Goal: Ask a question

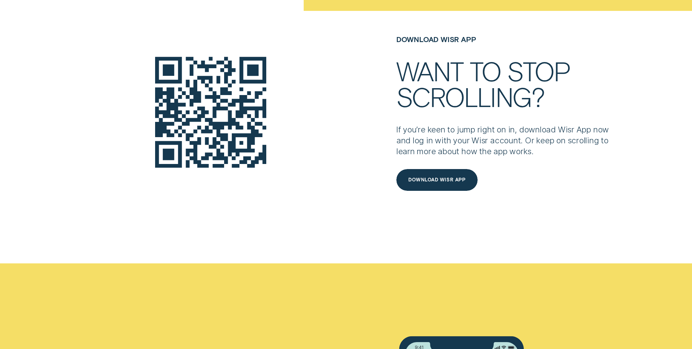
scroll to position [777, 0]
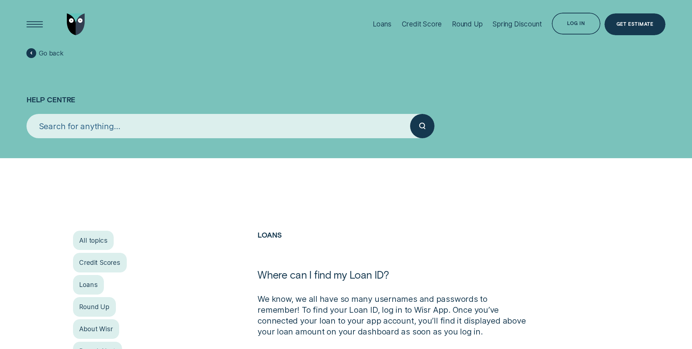
click at [314, 119] on input "search" at bounding box center [219, 126] width 384 height 24
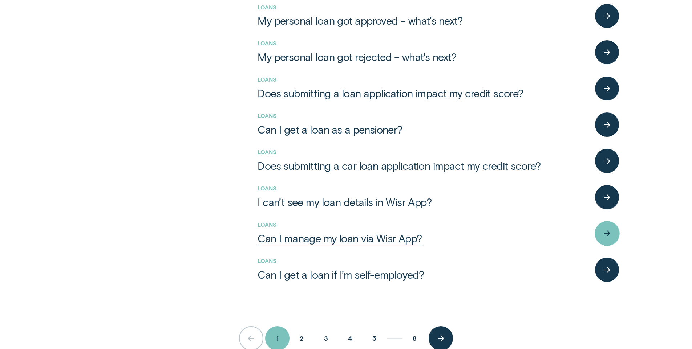
scroll to position [284, 0]
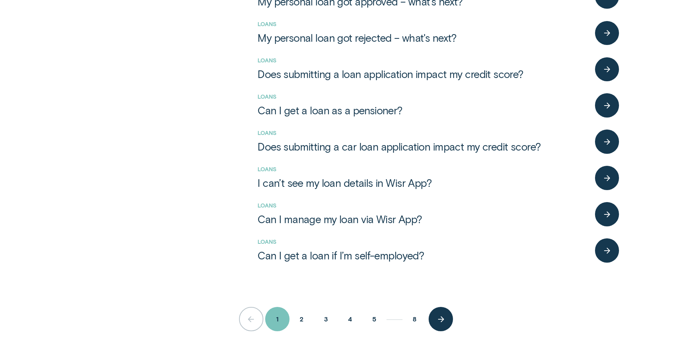
click at [303, 316] on button "2" at bounding box center [301, 319] width 24 height 24
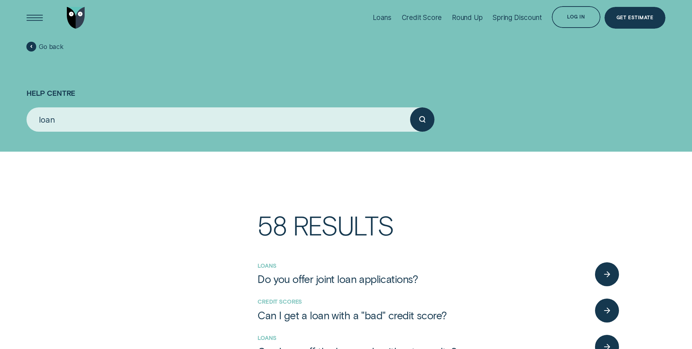
scroll to position [8, 0]
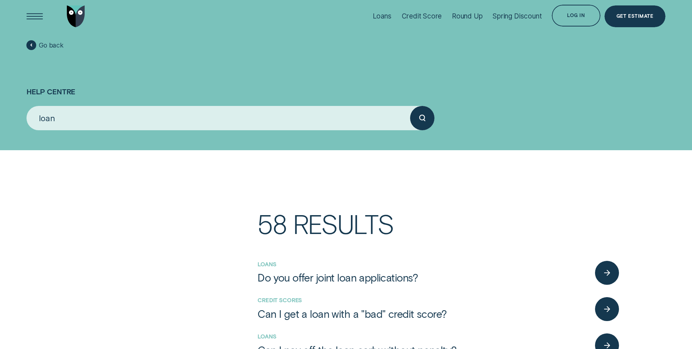
click at [164, 122] on input "loan" at bounding box center [219, 118] width 384 height 24
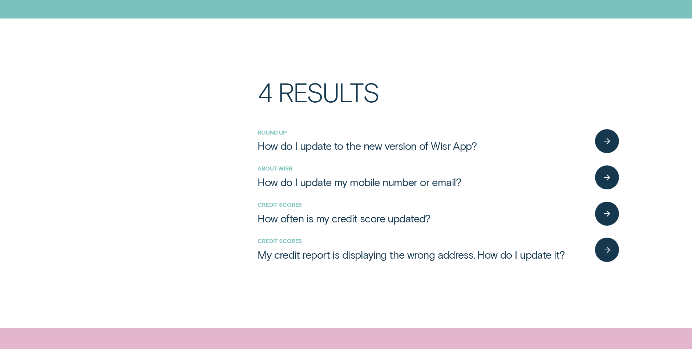
scroll to position [121, 0]
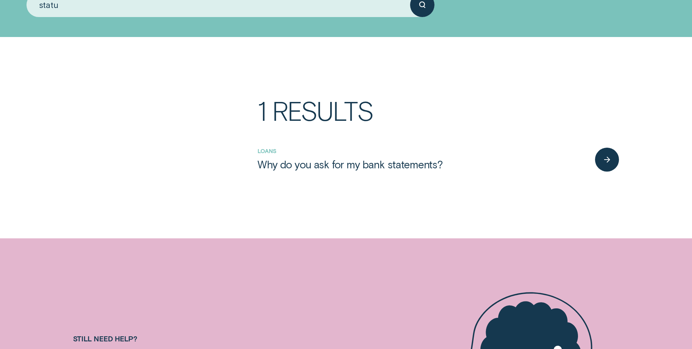
type input "status"
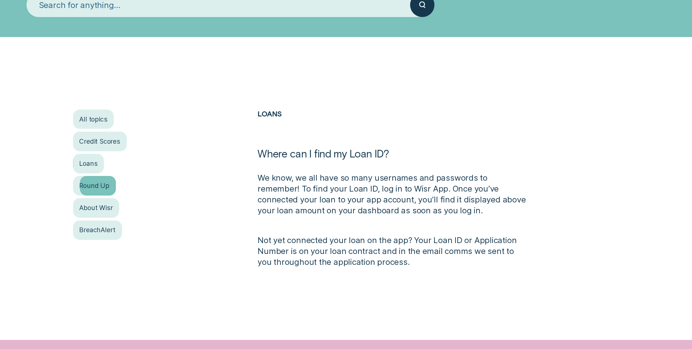
click at [88, 167] on div "Loans" at bounding box center [88, 163] width 31 height 19
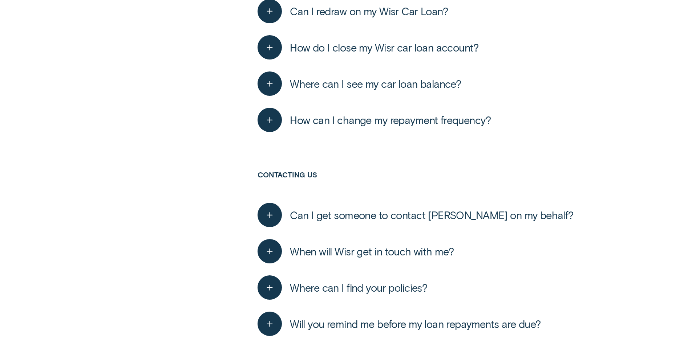
scroll to position [3295, 0]
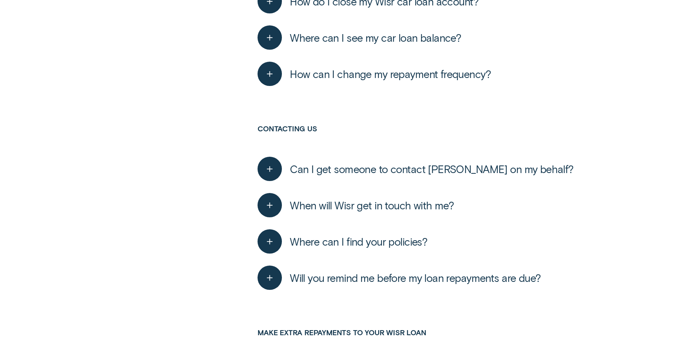
click at [396, 203] on span "When will Wisr get in touch with me?" at bounding box center [372, 205] width 164 height 13
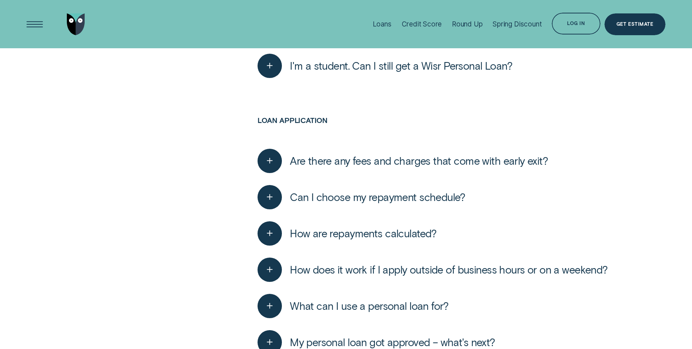
scroll to position [0, 0]
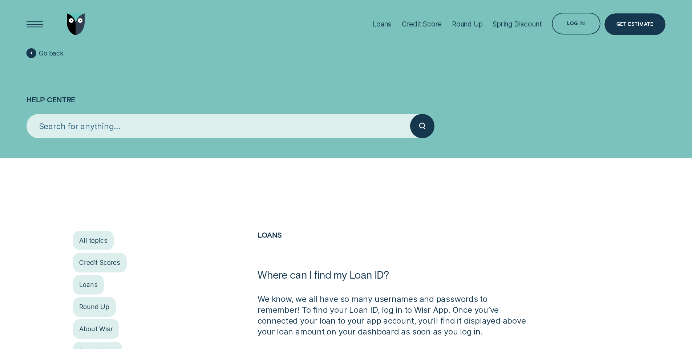
click at [74, 120] on input "search" at bounding box center [219, 126] width 384 height 24
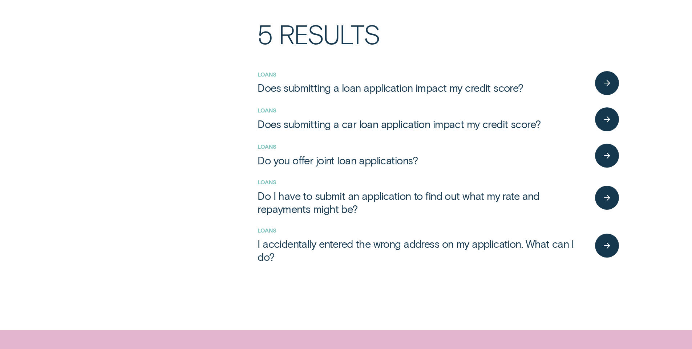
scroll to position [199, 0]
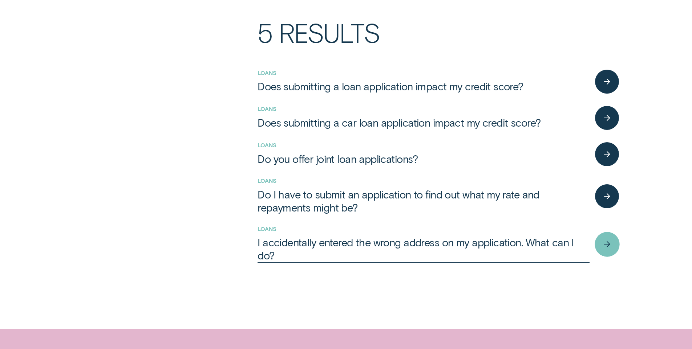
type input "application"
click at [270, 247] on div "I accidentally entered the wrong address on my application. What can I do?" at bounding box center [424, 249] width 332 height 26
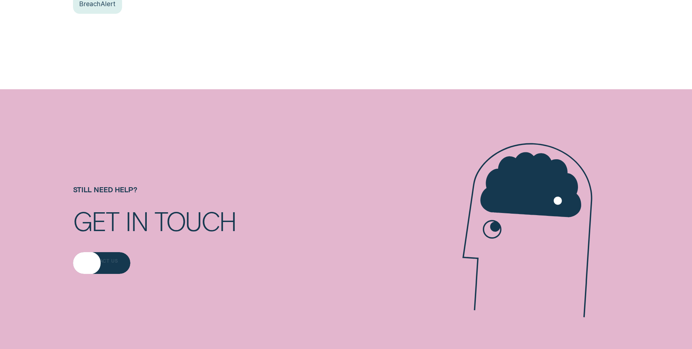
scroll to position [349, 0]
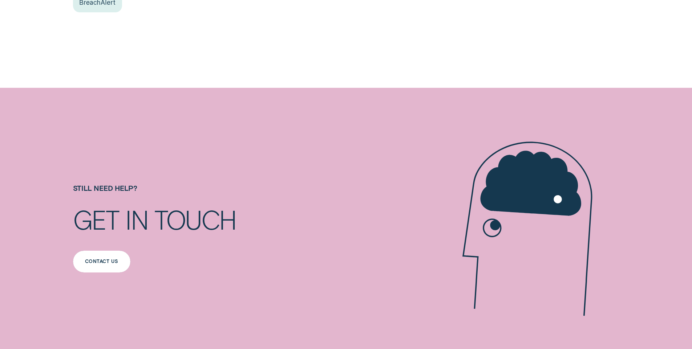
click at [99, 271] on div "Contact us" at bounding box center [101, 262] width 57 height 22
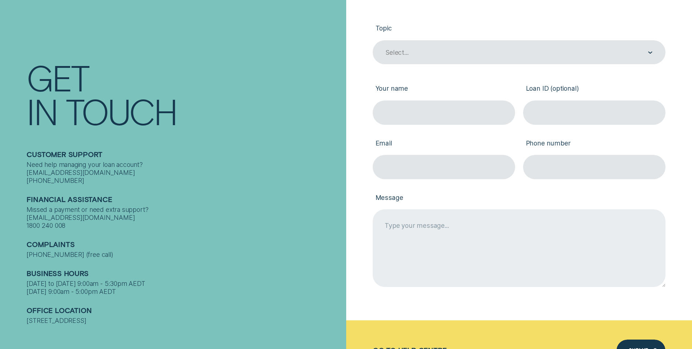
scroll to position [165, 0]
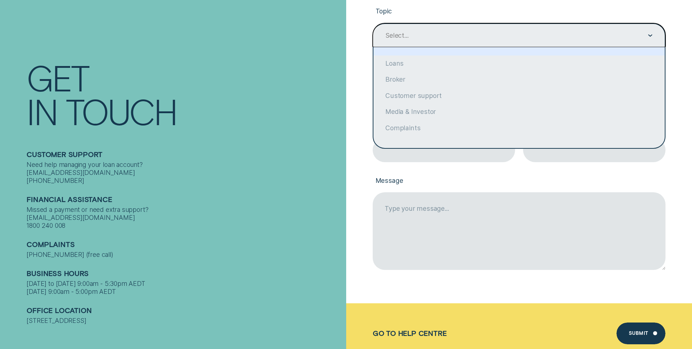
click at [437, 42] on div "Select..." at bounding box center [519, 35] width 293 height 24
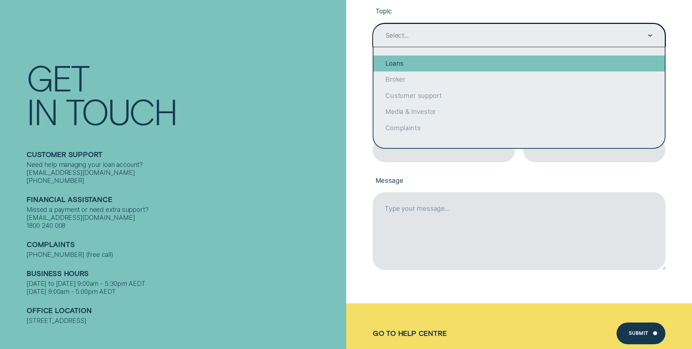
click at [424, 65] on div "Loans" at bounding box center [518, 64] width 291 height 16
type input "Loans"
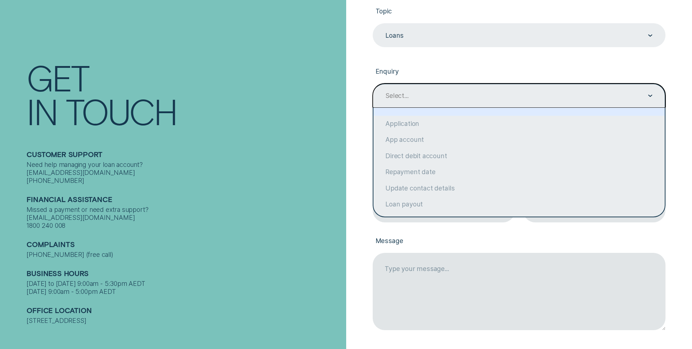
click at [426, 85] on div "Select..." at bounding box center [519, 96] width 293 height 24
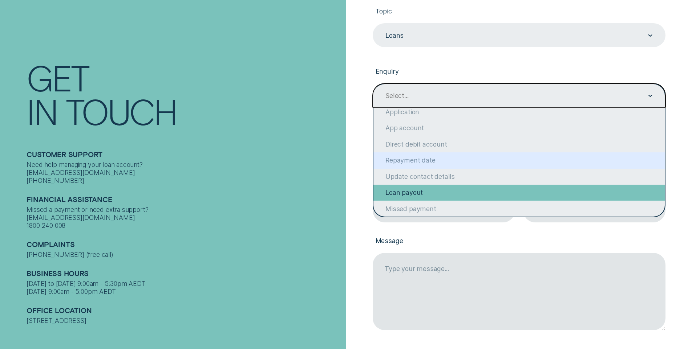
scroll to position [35, 0]
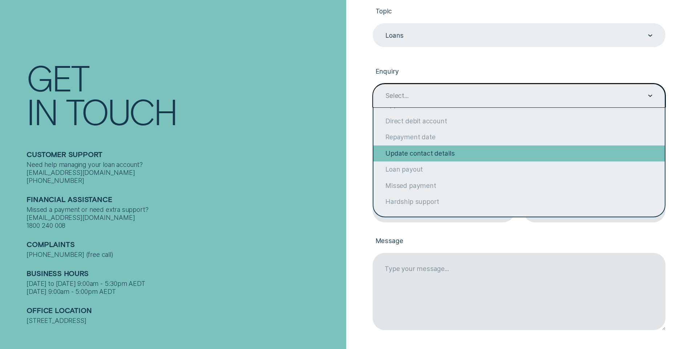
click at [454, 157] on div "Update contact details" at bounding box center [518, 154] width 291 height 16
type input "Update contact details"
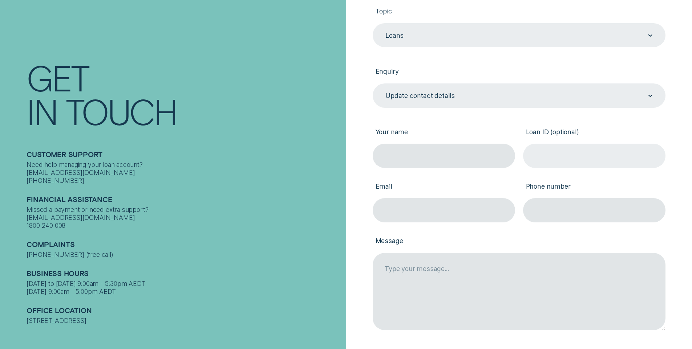
click at [556, 159] on input "Loan ID (optional)" at bounding box center [594, 156] width 142 height 24
click at [547, 127] on label "Loan ID (optional)" at bounding box center [594, 133] width 142 height 22
click at [547, 144] on input "Loan ID (optional)" at bounding box center [594, 156] width 142 height 24
drag, startPoint x: 520, startPoint y: 135, endPoint x: 575, endPoint y: 133, distance: 55.6
click at [575, 133] on div "Loan ID (optional)" at bounding box center [594, 141] width 150 height 54
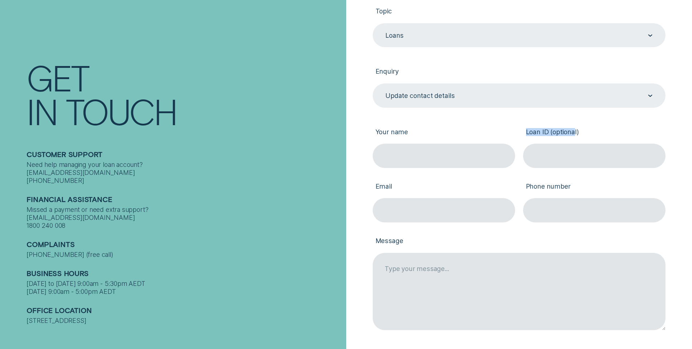
click at [577, 133] on label "Loan ID (optional)" at bounding box center [594, 133] width 142 height 22
click at [577, 144] on input "Loan ID (optional)" at bounding box center [594, 156] width 142 height 24
drag, startPoint x: 584, startPoint y: 133, endPoint x: 522, endPoint y: 133, distance: 61.4
click at [522, 133] on div "Loan ID (optional)" at bounding box center [594, 141] width 150 height 54
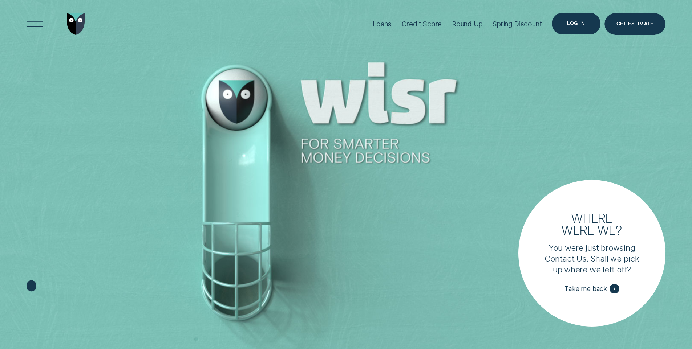
click at [600, 23] on div "Log in" at bounding box center [576, 24] width 48 height 22
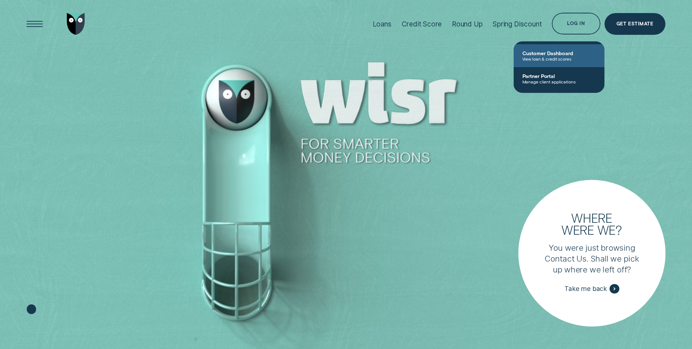
click at [559, 52] on span "Customer Dashboard" at bounding box center [558, 53] width 73 height 6
